Goal: Task Accomplishment & Management: Use online tool/utility

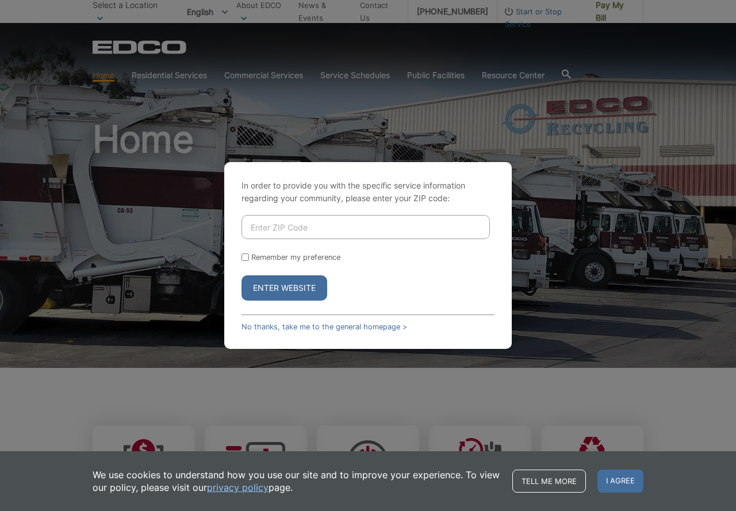
click at [301, 218] on input "Enter ZIP Code" at bounding box center [365, 227] width 248 height 24
type input "91902"
click at [241, 275] on button "Enter Website" at bounding box center [284, 287] width 86 height 25
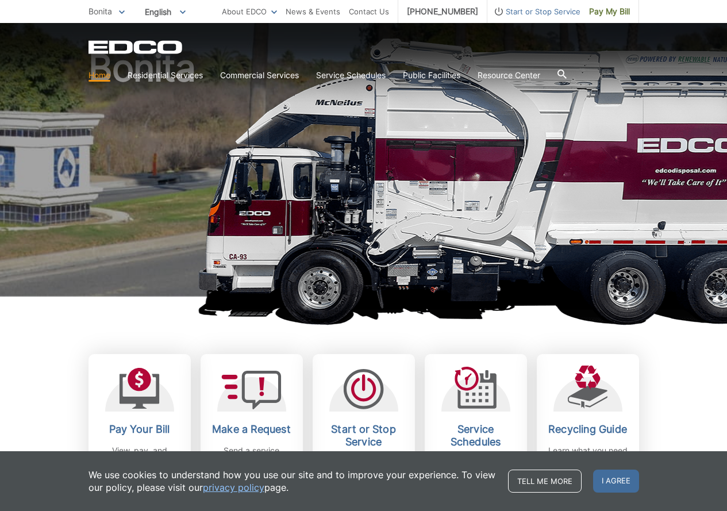
scroll to position [172, 0]
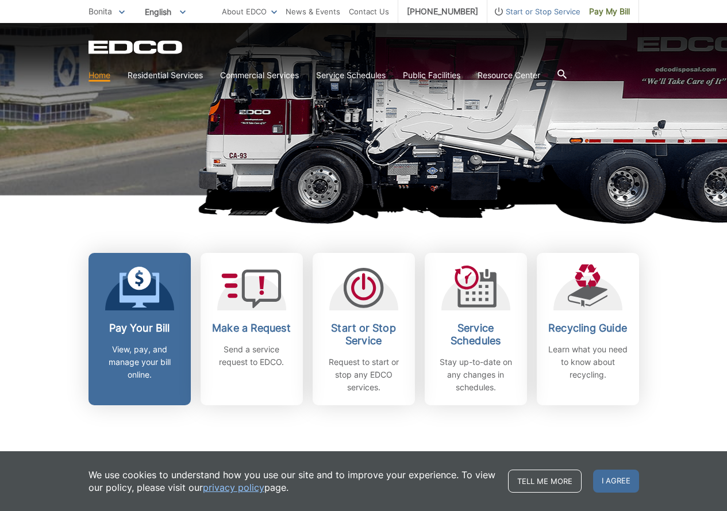
click at [157, 322] on h2 "Pay Your Bill" at bounding box center [139, 328] width 85 height 13
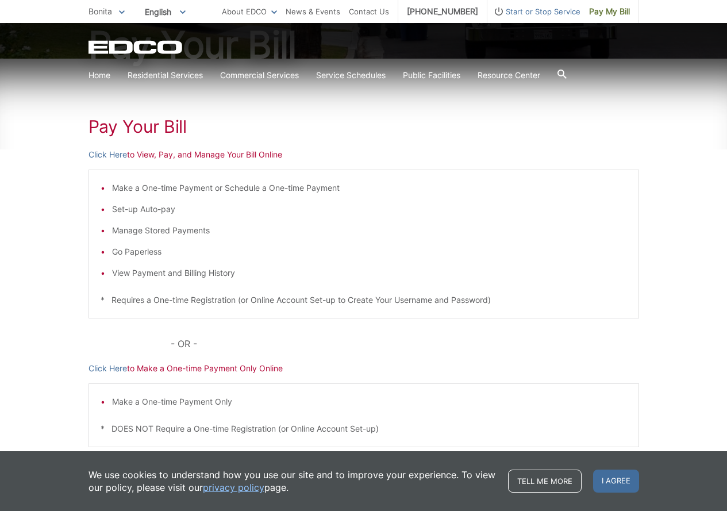
scroll to position [212, 0]
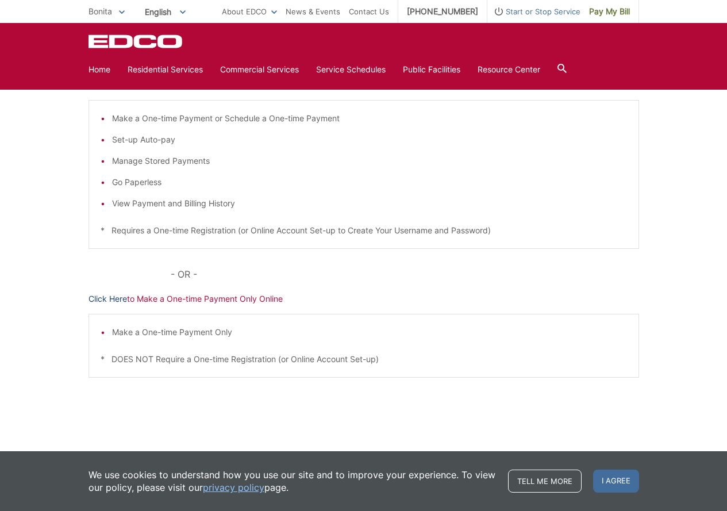
click at [114, 301] on link "Click Here" at bounding box center [108, 299] width 39 height 13
